Goal: Task Accomplishment & Management: Use online tool/utility

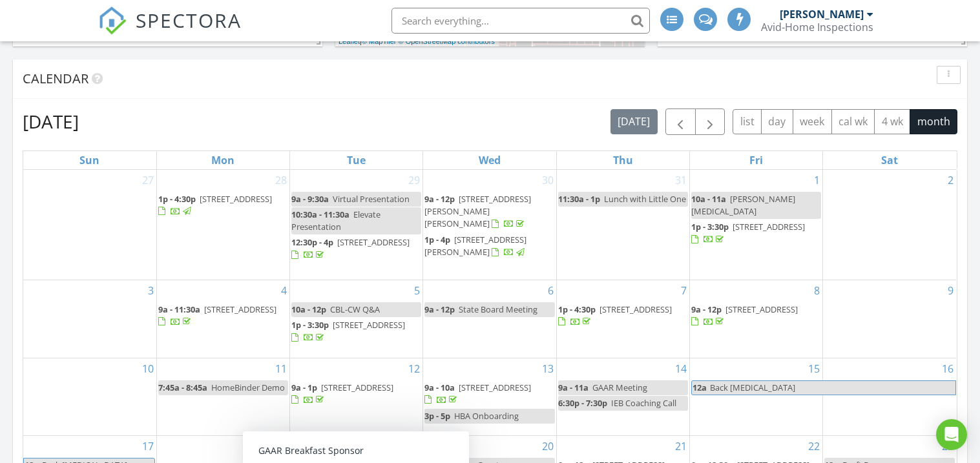
scroll to position [505, 0]
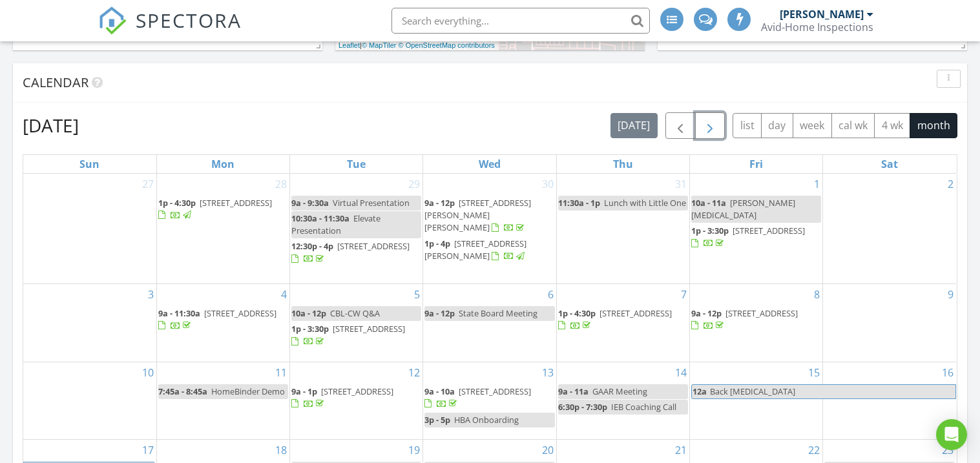
click at [704, 121] on span "button" at bounding box center [710, 126] width 16 height 16
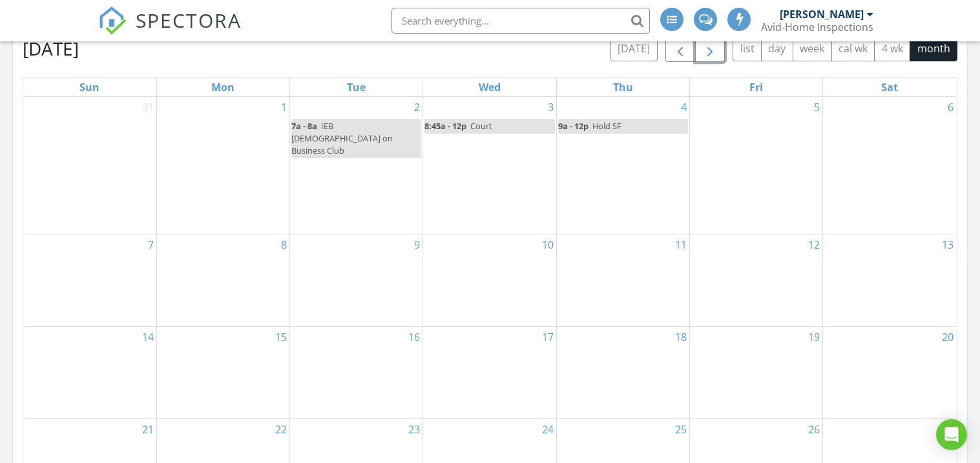
scroll to position [585, 0]
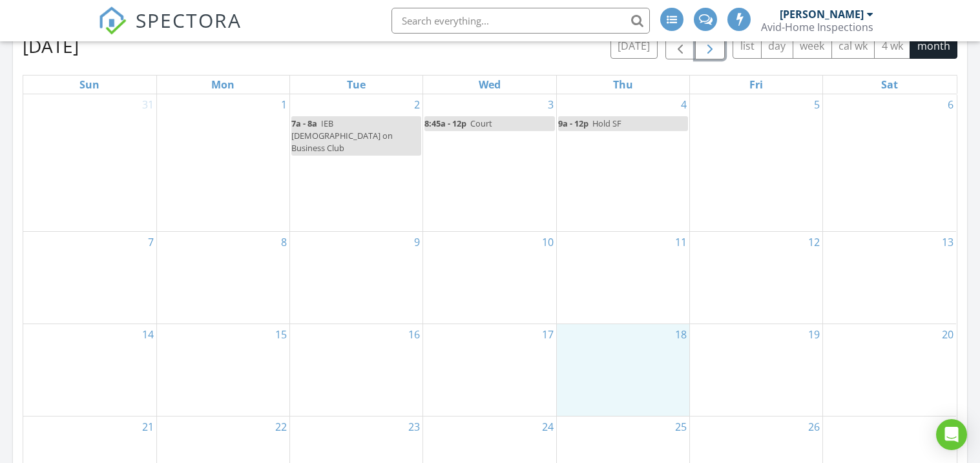
click at [627, 381] on div "18" at bounding box center [623, 370] width 132 height 92
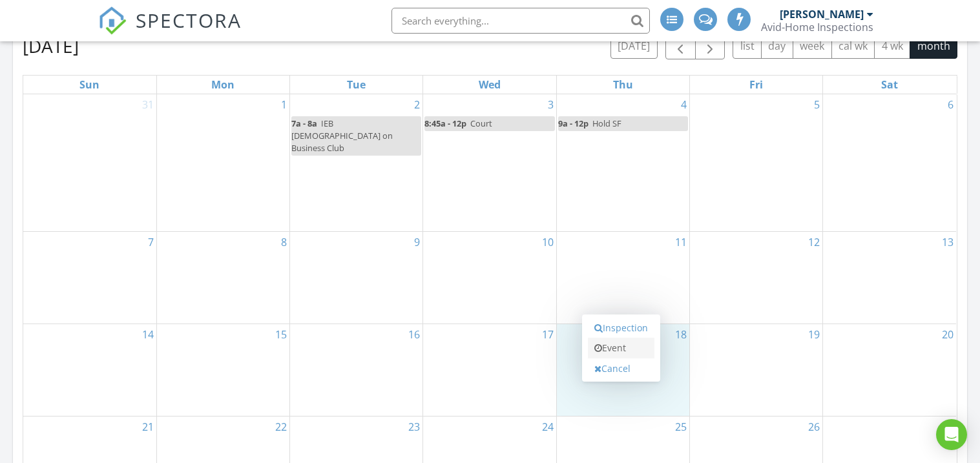
click at [616, 354] on link "Event" at bounding box center [621, 348] width 67 height 21
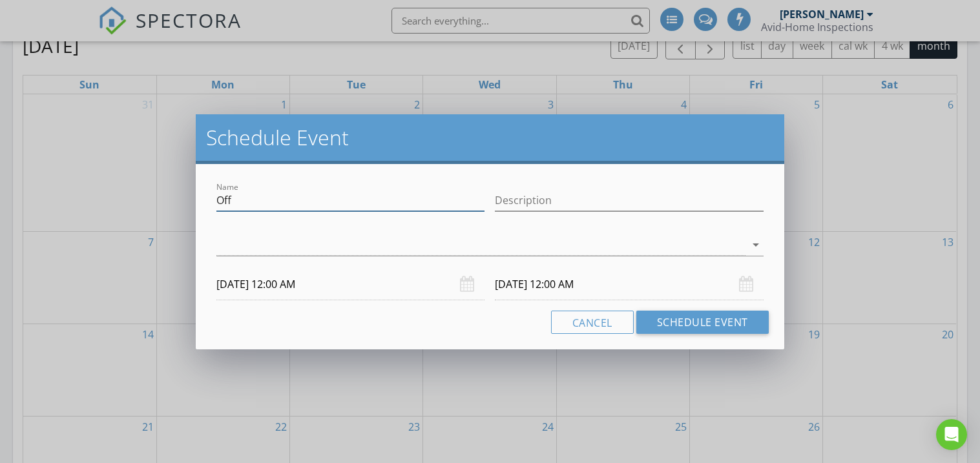
click at [253, 204] on input "Off" at bounding box center [350, 200] width 268 height 21
type input "O"
click at [287, 205] on input "IEB AI ca;;" at bounding box center [350, 200] width 268 height 21
type input "IEB AI call"
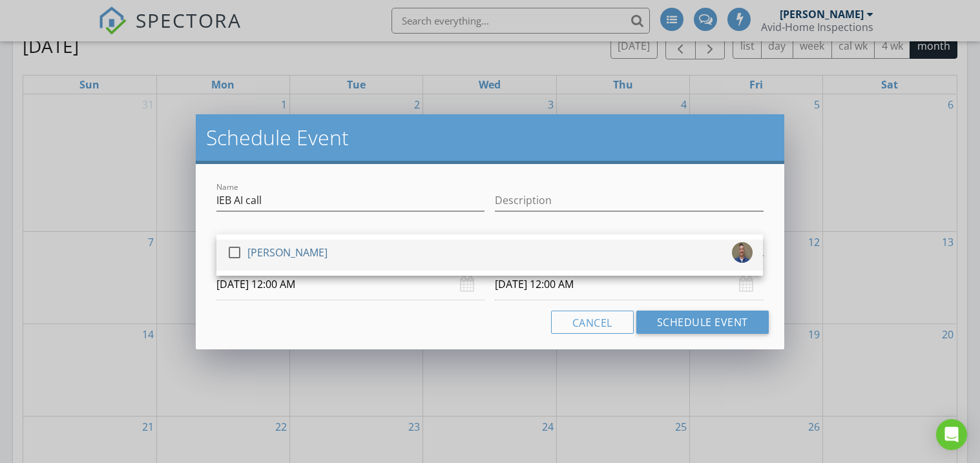
click at [240, 249] on div at bounding box center [235, 253] width 22 height 22
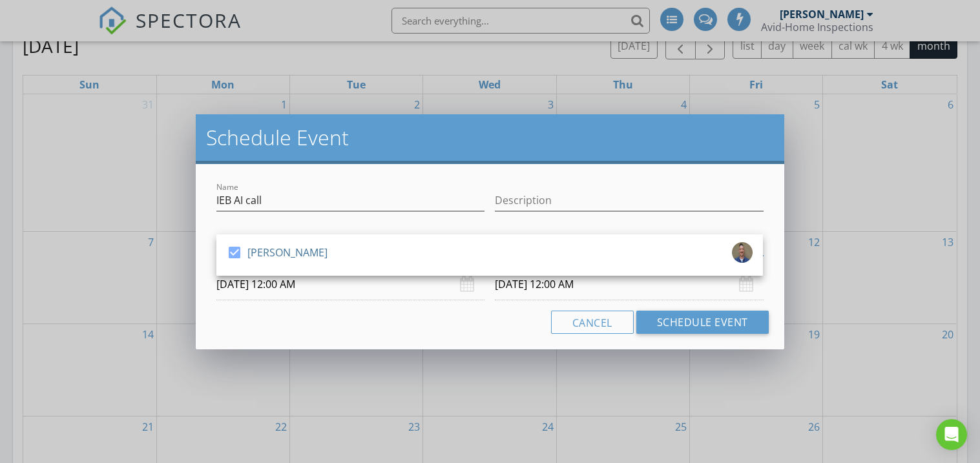
click at [240, 288] on input "[DATE] 12:00 AM" at bounding box center [350, 285] width 268 height 32
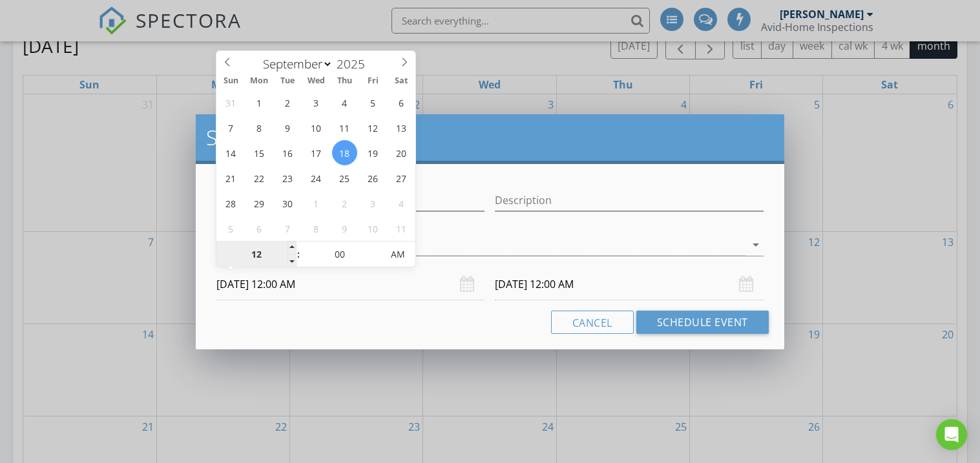
click at [258, 251] on input "12" at bounding box center [255, 255] width 79 height 26
click at [401, 253] on span "AM" at bounding box center [398, 255] width 36 height 26
type input "05"
type input "[DATE] 5:00 PM"
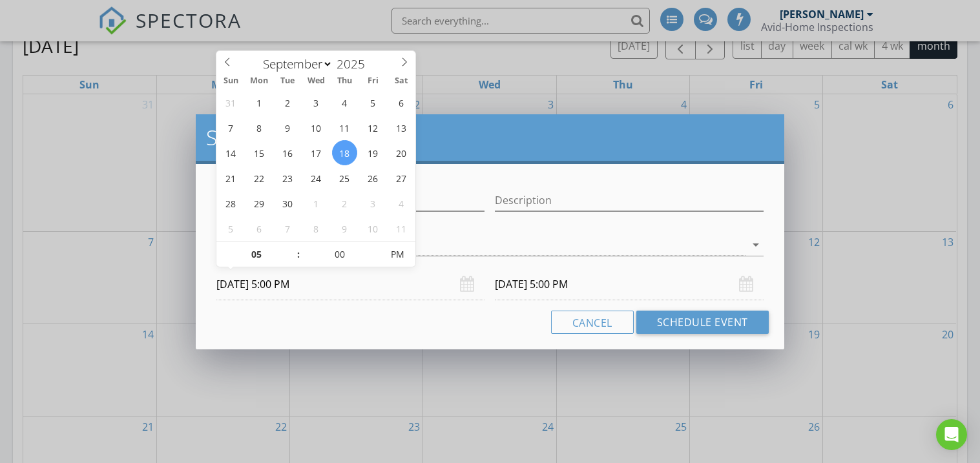
click at [386, 318] on div "Cancel Schedule Event" at bounding box center [489, 322] width 557 height 23
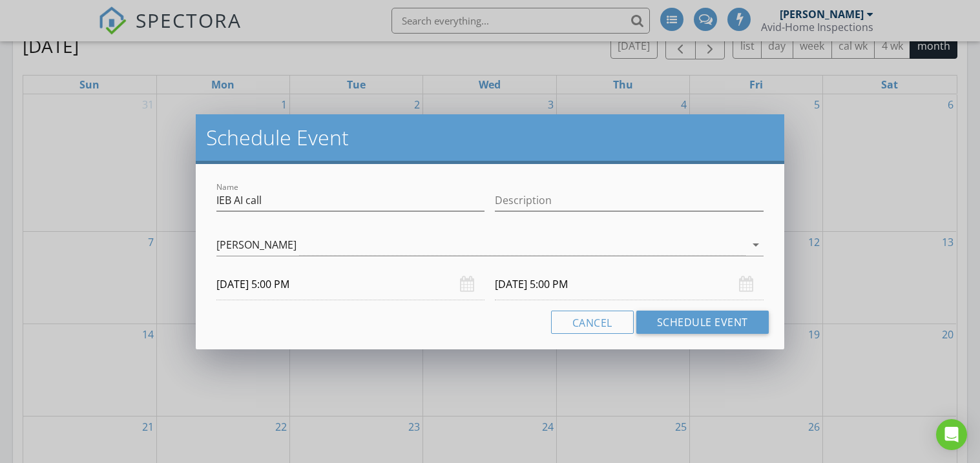
click at [526, 290] on input "[DATE] 5:00 PM" at bounding box center [629, 285] width 268 height 32
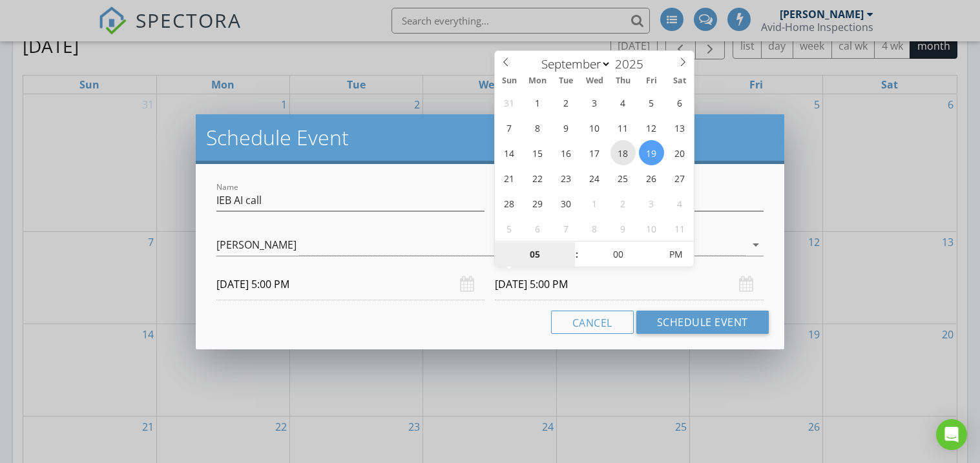
type input "[DATE] 5:00 PM"
type input "6"
click at [456, 328] on div "Cancel Schedule Event" at bounding box center [489, 322] width 557 height 23
type input "[DATE] 6:00 PM"
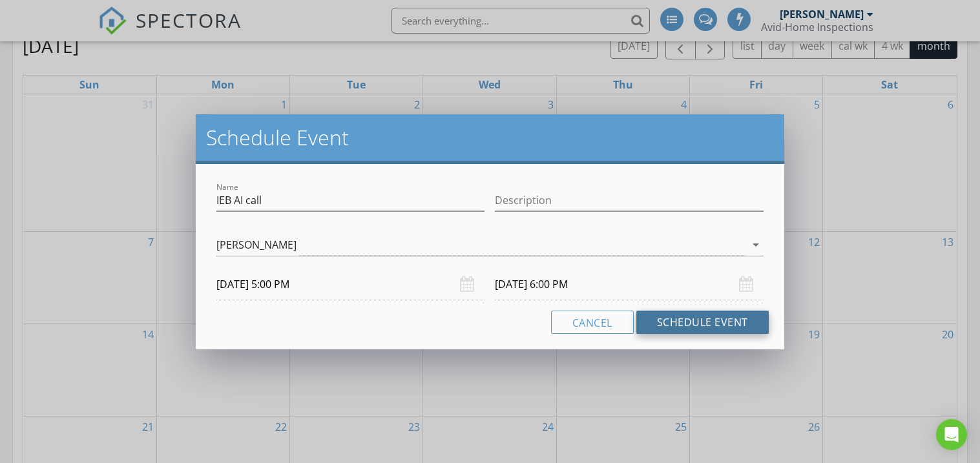
click at [696, 322] on button "Schedule Event" at bounding box center [702, 322] width 132 height 23
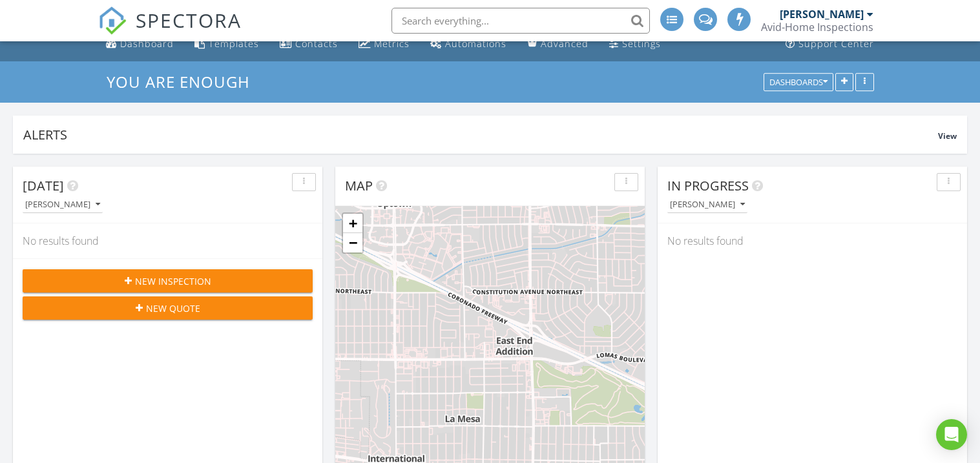
scroll to position [0, 0]
